Goal: Information Seeking & Learning: Learn about a topic

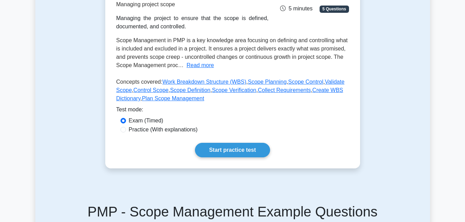
scroll to position [116, 0]
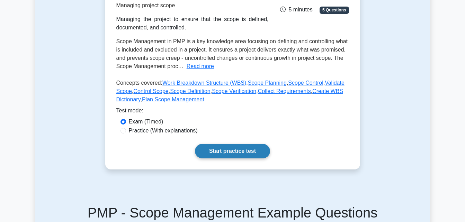
click at [220, 147] on link "Start practice test" at bounding box center [232, 151] width 75 height 15
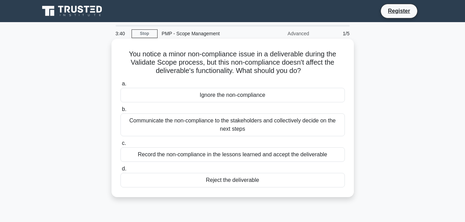
click at [174, 125] on div "Communicate the non-compliance to the stakeholders and collectively decide on t…" at bounding box center [233, 125] width 225 height 23
click at [121, 112] on input "b. Communicate the non-compliance to the stakeholders and collectively decide o…" at bounding box center [121, 109] width 0 height 5
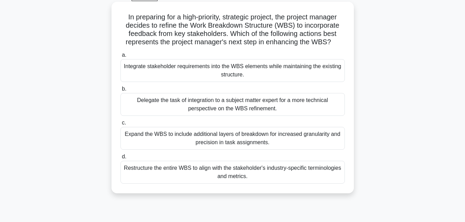
scroll to position [37, 0]
click at [163, 75] on div "Integrate stakeholder requirements into the WBS elements while maintaining the …" at bounding box center [233, 70] width 225 height 23
click at [121, 57] on input "a. Integrate stakeholder requirements into the WBS elements while maintaining t…" at bounding box center [121, 55] width 0 height 5
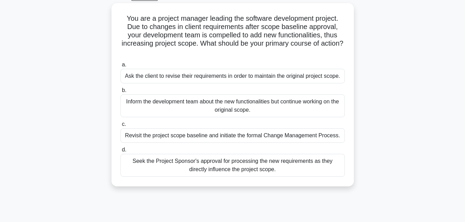
scroll to position [0, 0]
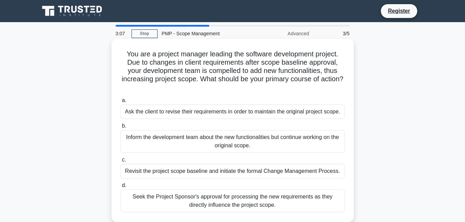
click at [172, 174] on div "Revisit the project scope baseline and initiate the formal Change Management Pr…" at bounding box center [233, 171] width 225 height 15
click at [121, 162] on input "c. Revisit the project scope baseline and initiate the formal Change Management…" at bounding box center [121, 160] width 0 height 5
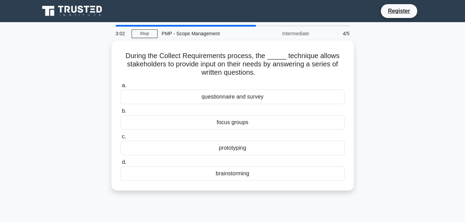
click at [172, 174] on div "brainstorming" at bounding box center [233, 174] width 225 height 15
click at [121, 165] on input "d. brainstorming" at bounding box center [121, 162] width 0 height 5
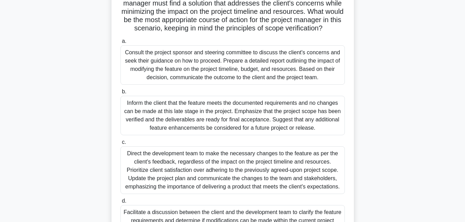
scroll to position [116, 0]
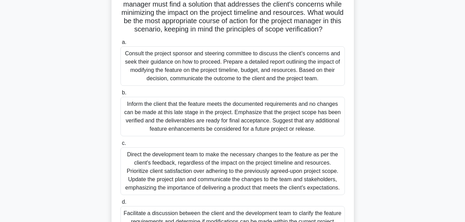
click at [188, 97] on div "a. Consult the project sponsor and steering committee to discuss the client's c…" at bounding box center [232, 146] width 233 height 219
click at [191, 82] on div "Consult the project sponsor and steering committee to discuss the client's conc…" at bounding box center [233, 65] width 225 height 39
click at [121, 45] on input "a. Consult the project sponsor and steering committee to discuss the client's c…" at bounding box center [121, 42] width 0 height 5
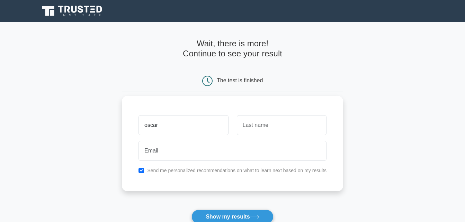
type input "oscar"
click at [256, 129] on input "text" at bounding box center [282, 125] width 90 height 20
type input "contreras"
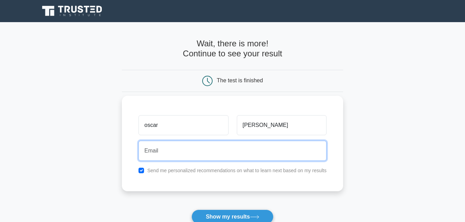
click at [258, 152] on input "email" at bounding box center [233, 151] width 188 height 20
type input "oscarcontreras2007@icloud.com"
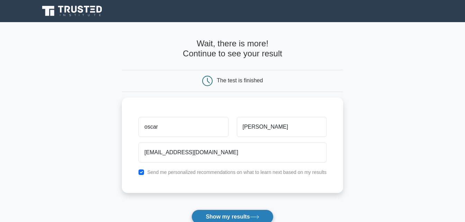
click at [237, 218] on button "Show my results" at bounding box center [233, 217] width 82 height 15
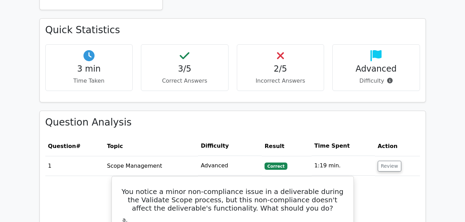
scroll to position [412, 0]
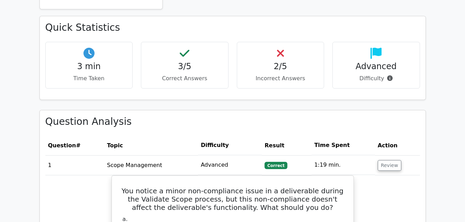
click at [388, 62] on h4 "Advanced" at bounding box center [376, 67] width 76 height 10
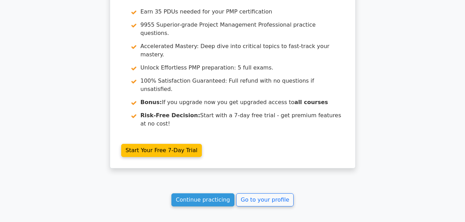
scroll to position [1152, 0]
